Goal: Find specific page/section: Find specific page/section

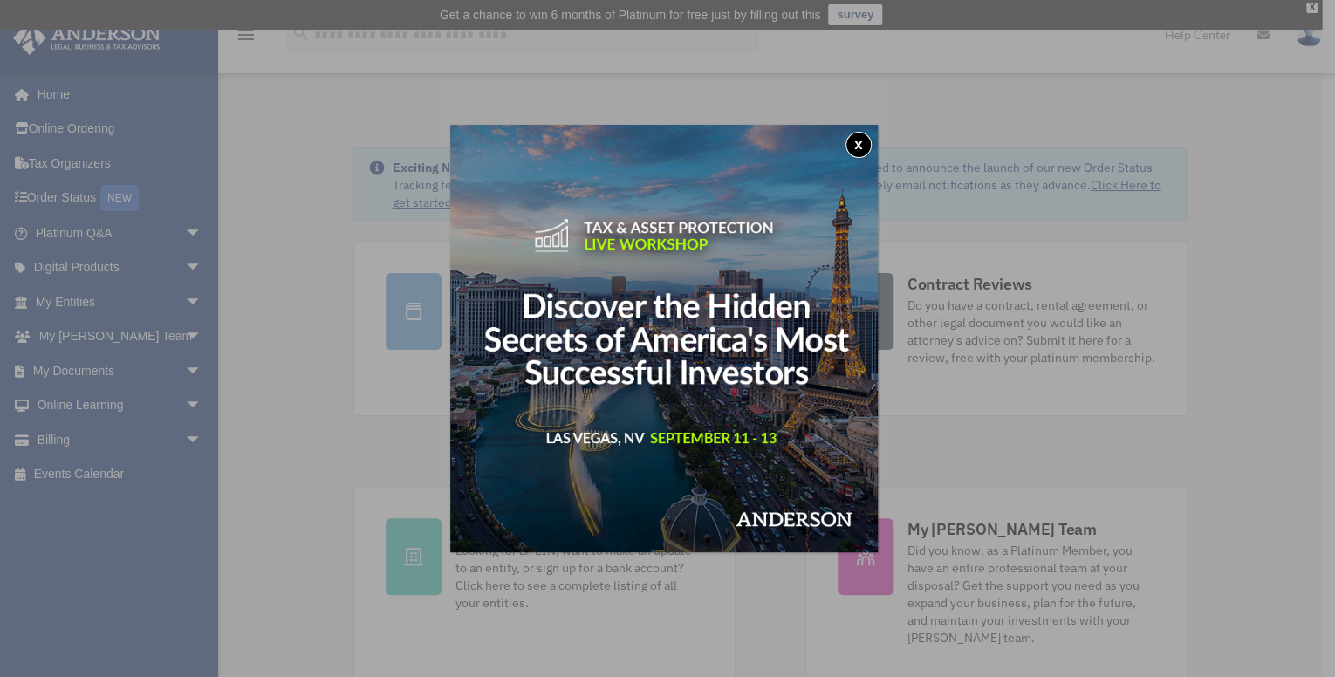
click at [862, 140] on button "x" at bounding box center [858, 145] width 26 height 26
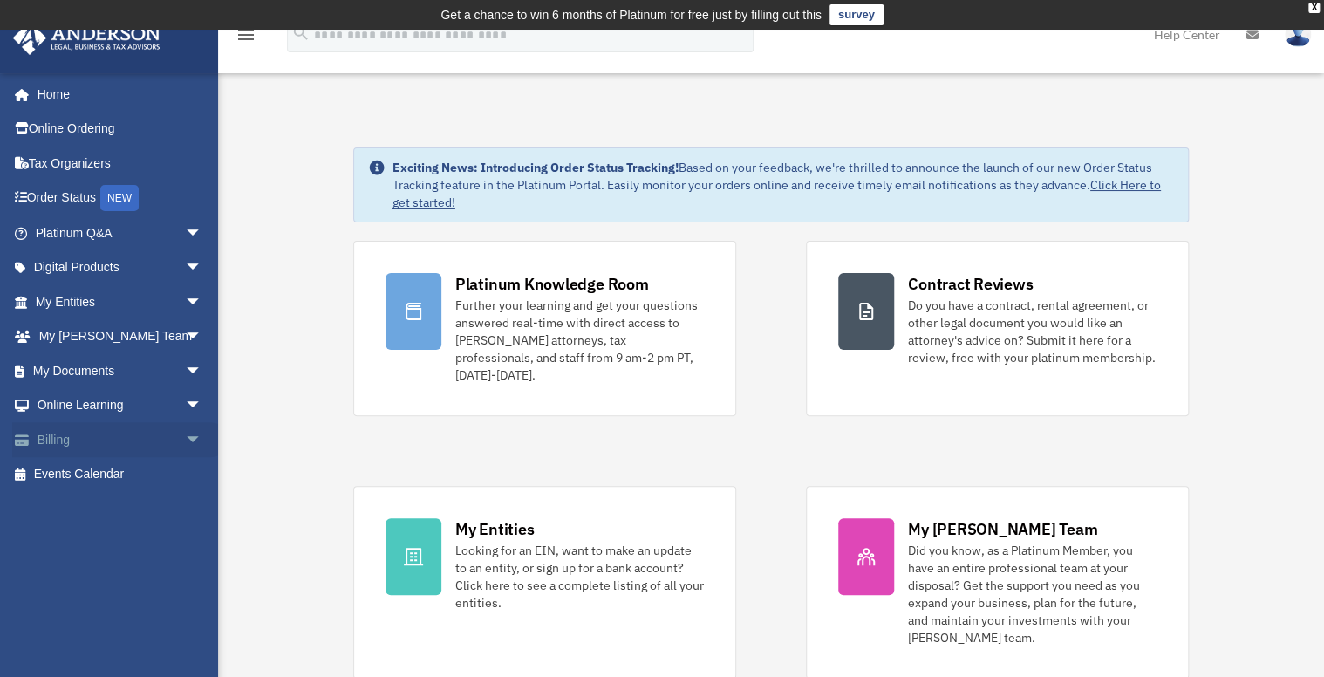
click at [56, 440] on link "Billing arrow_drop_down" at bounding box center [120, 439] width 216 height 35
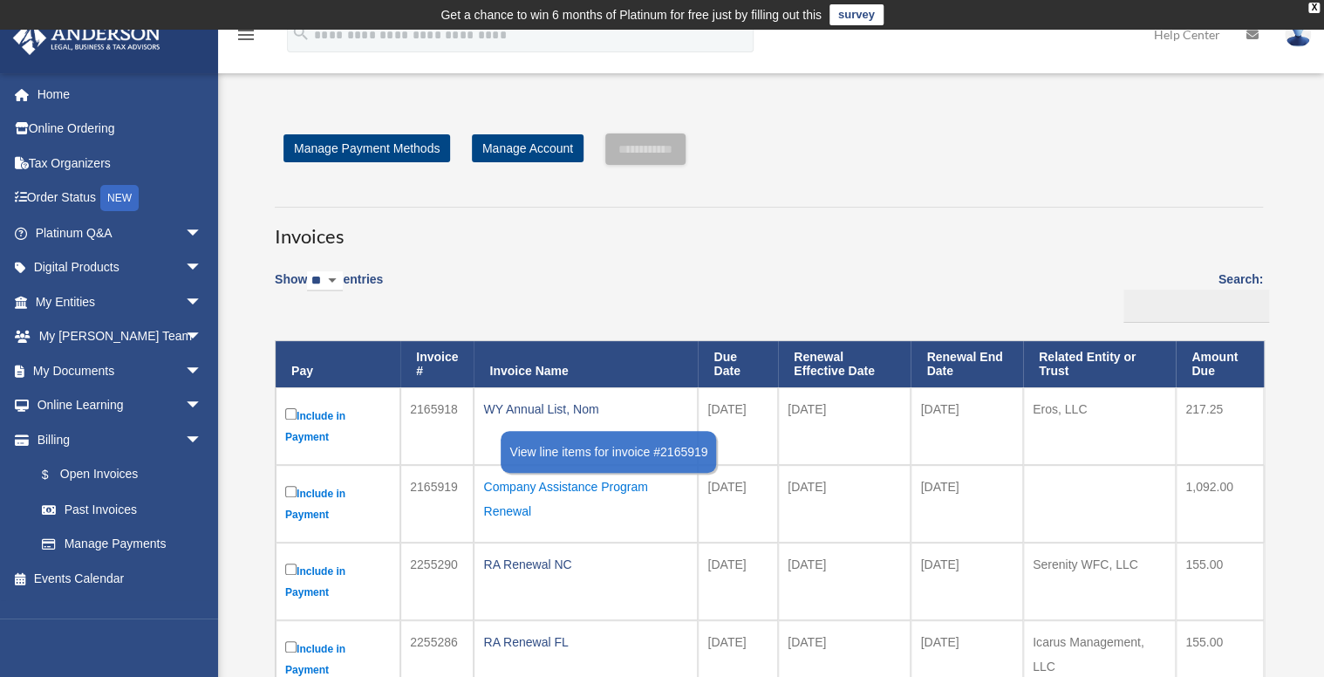
click at [523, 489] on div "Company Assistance Program Renewal" at bounding box center [585, 499] width 205 height 49
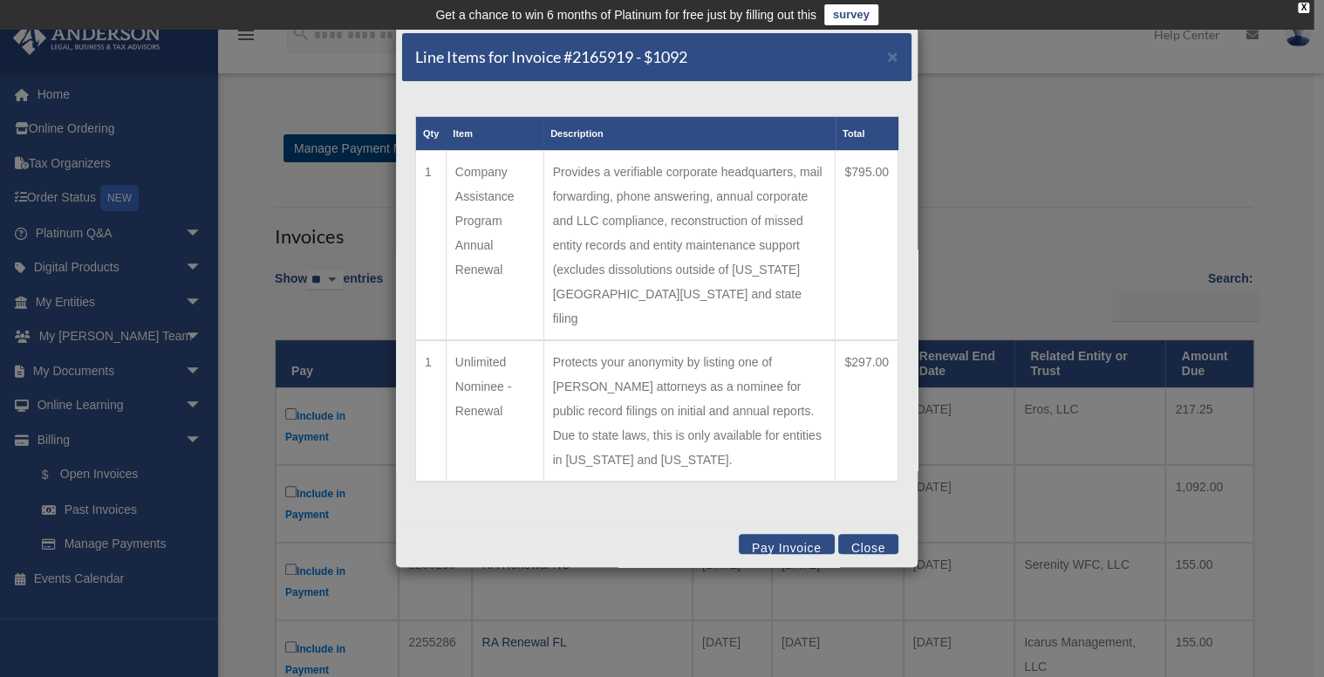
click at [861, 534] on button "Close" at bounding box center [868, 544] width 60 height 20
